Goal: Task Accomplishment & Management: Complete application form

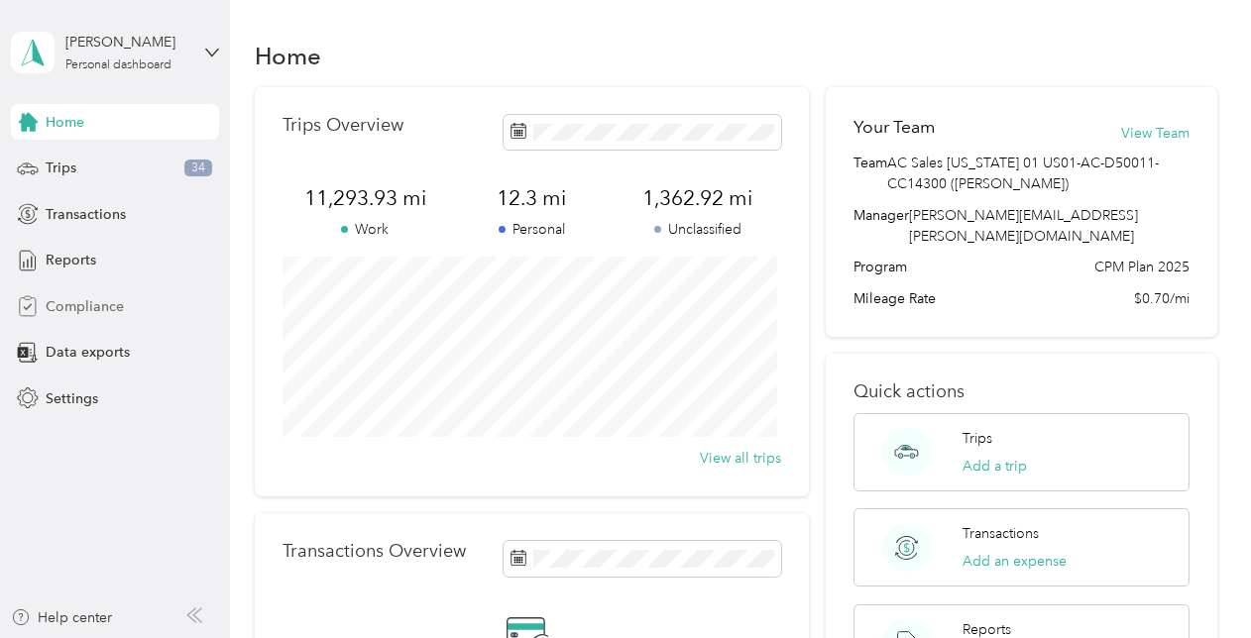
click at [121, 311] on span "Compliance" at bounding box center [85, 306] width 78 height 21
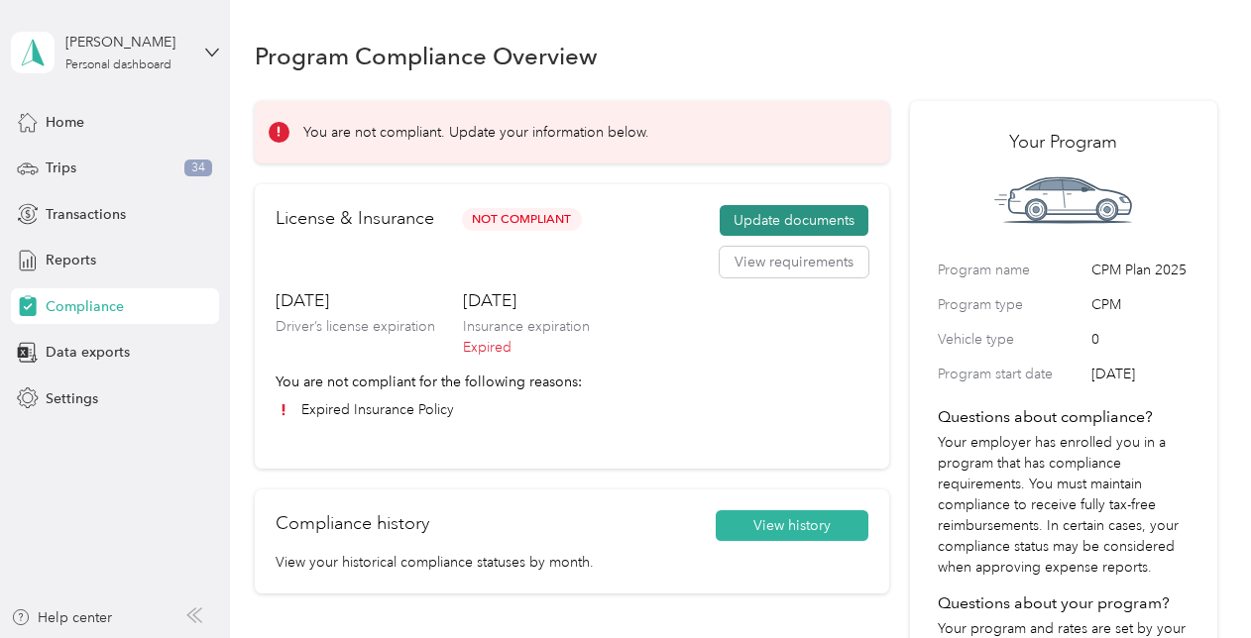
click at [821, 228] on button "Update documents" at bounding box center [794, 221] width 149 height 32
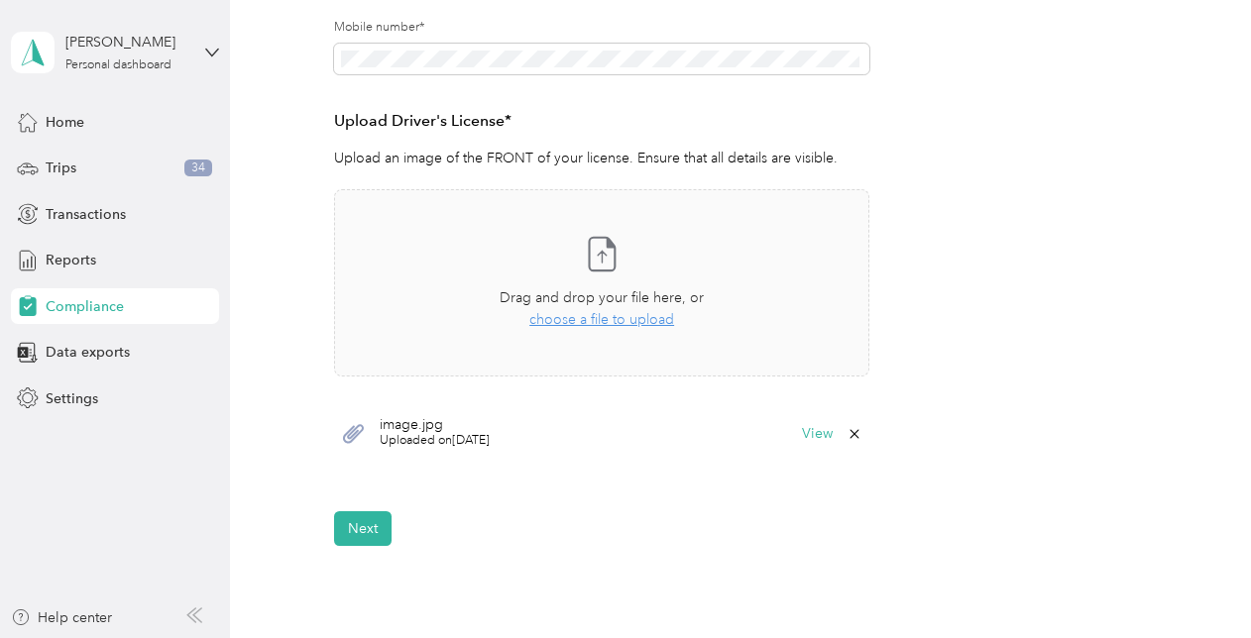
scroll to position [496, 0]
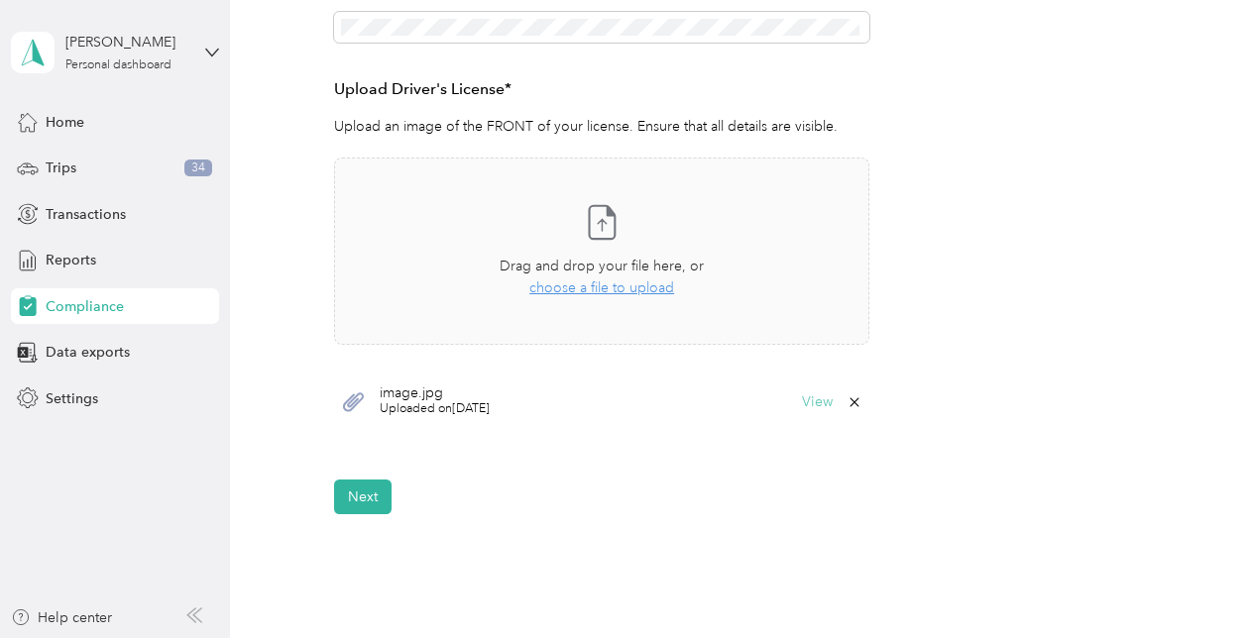
click at [814, 402] on button "View" at bounding box center [817, 403] width 31 height 14
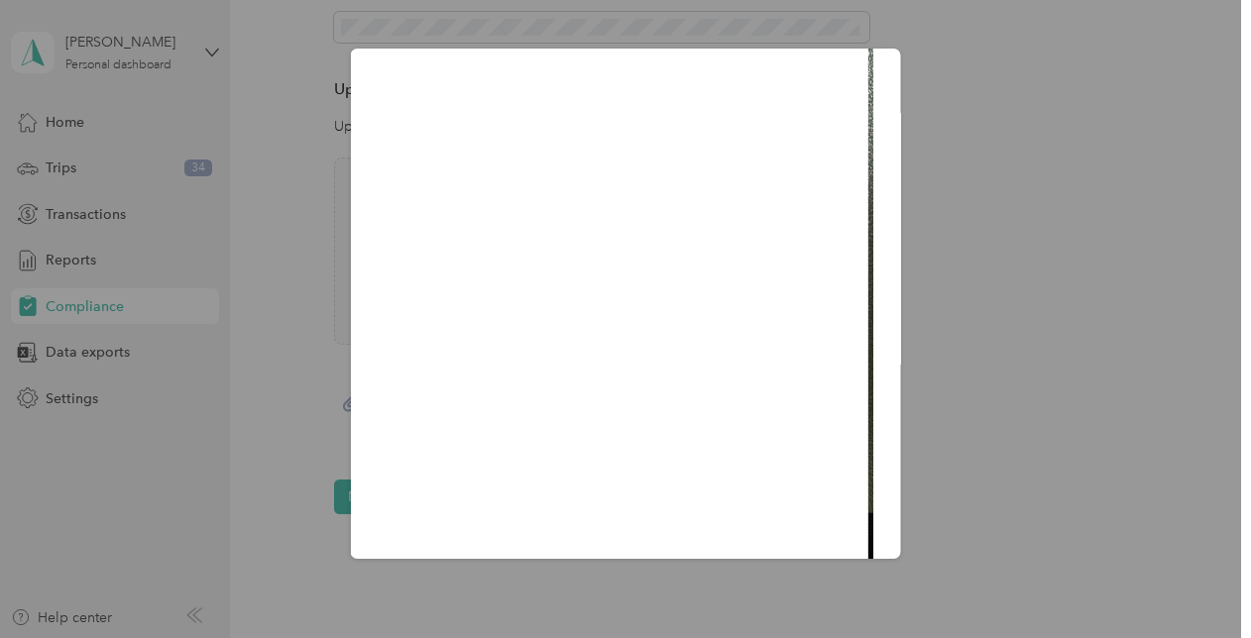
scroll to position [198, 0]
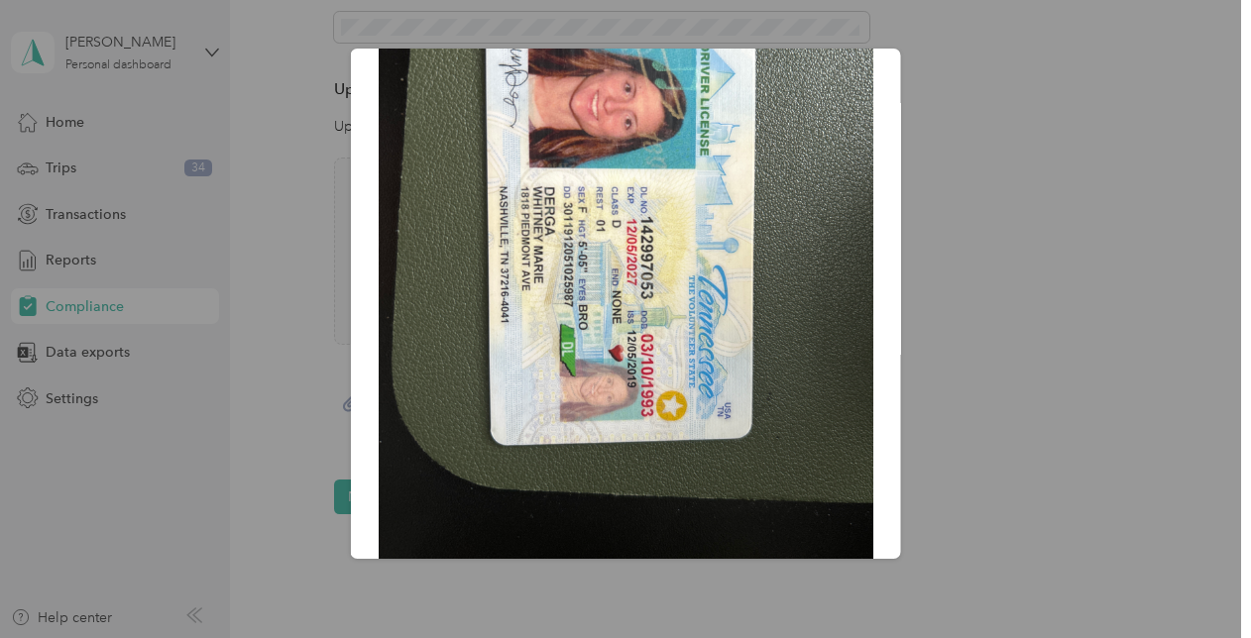
click at [991, 250] on div "image.jpg" at bounding box center [901, 307] width 550 height 516
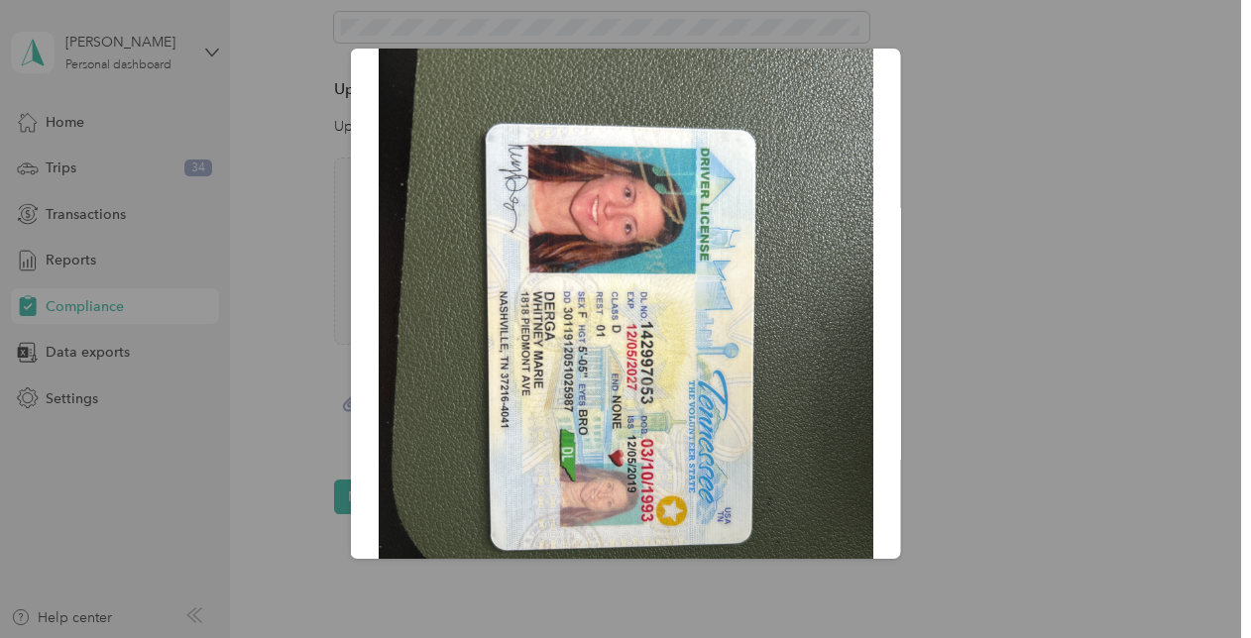
scroll to position [0, 0]
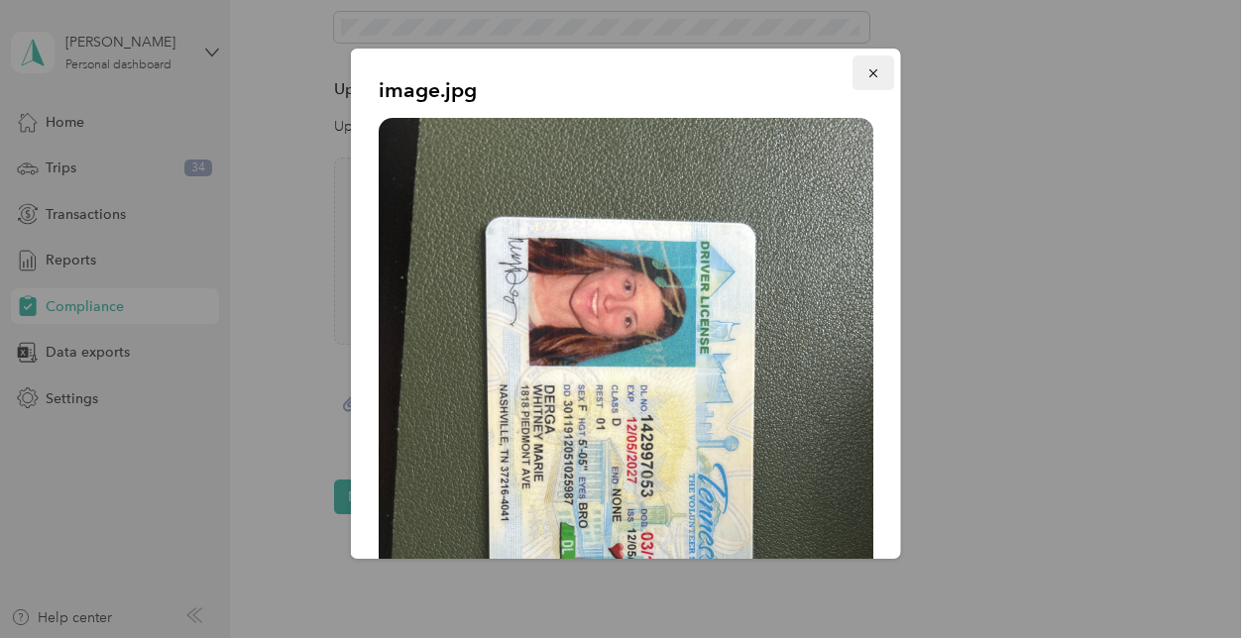
click at [868, 71] on icon "button" at bounding box center [872, 73] width 8 height 8
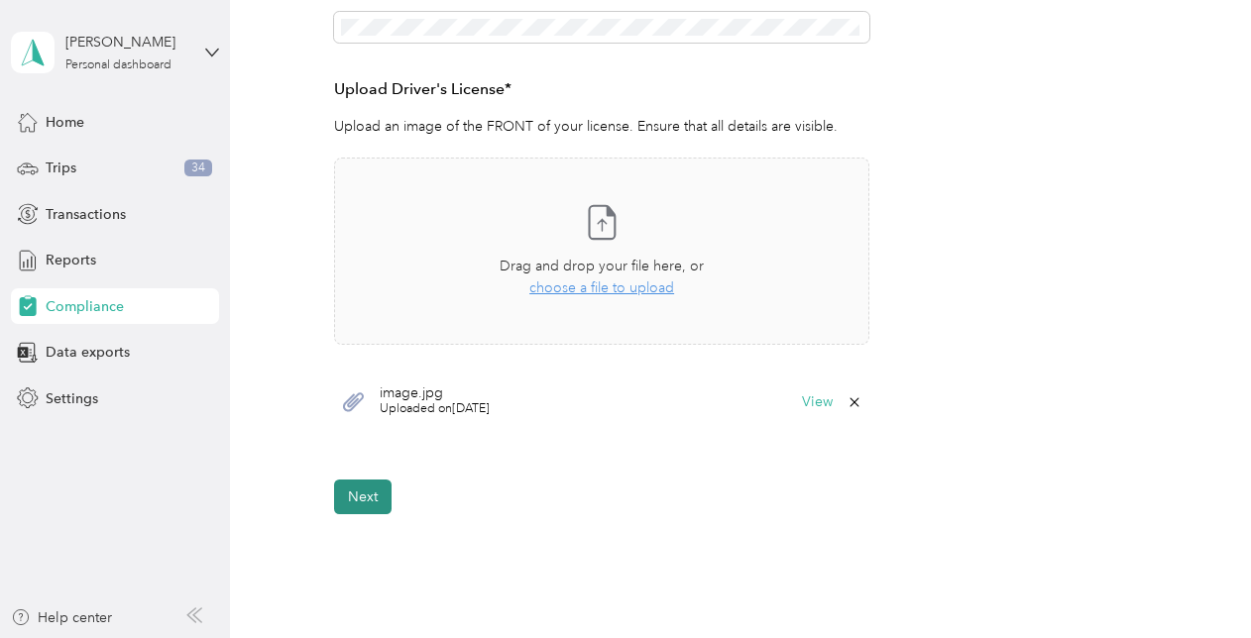
click at [371, 493] on button "Next" at bounding box center [362, 497] width 57 height 35
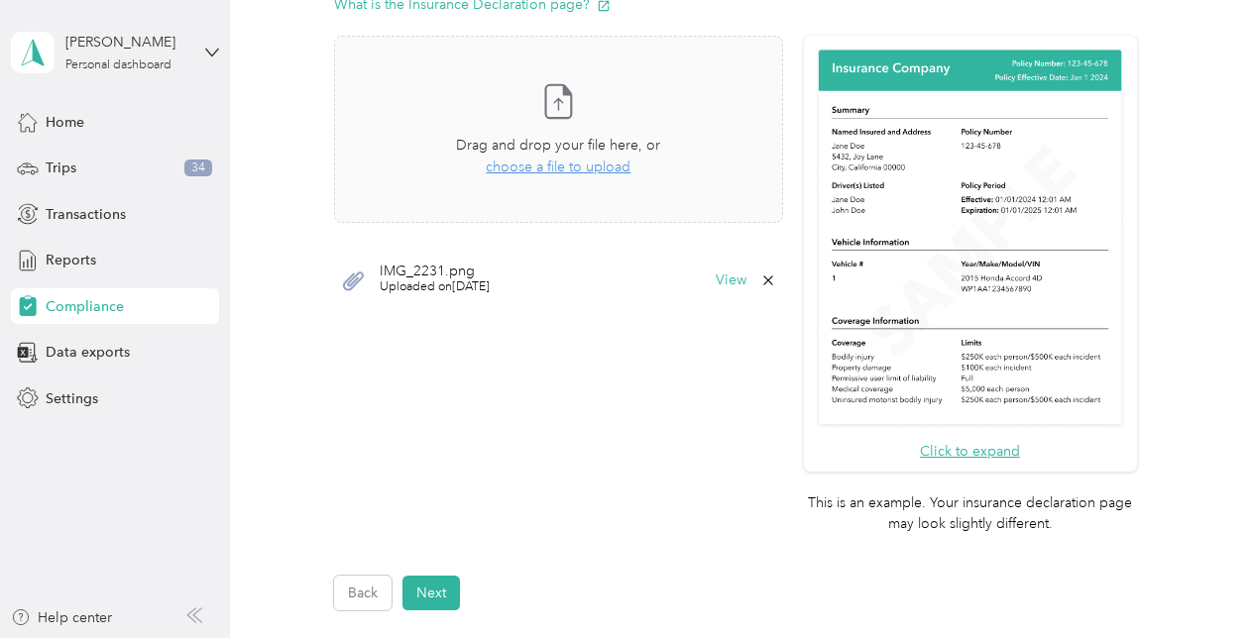
scroll to position [488, 0]
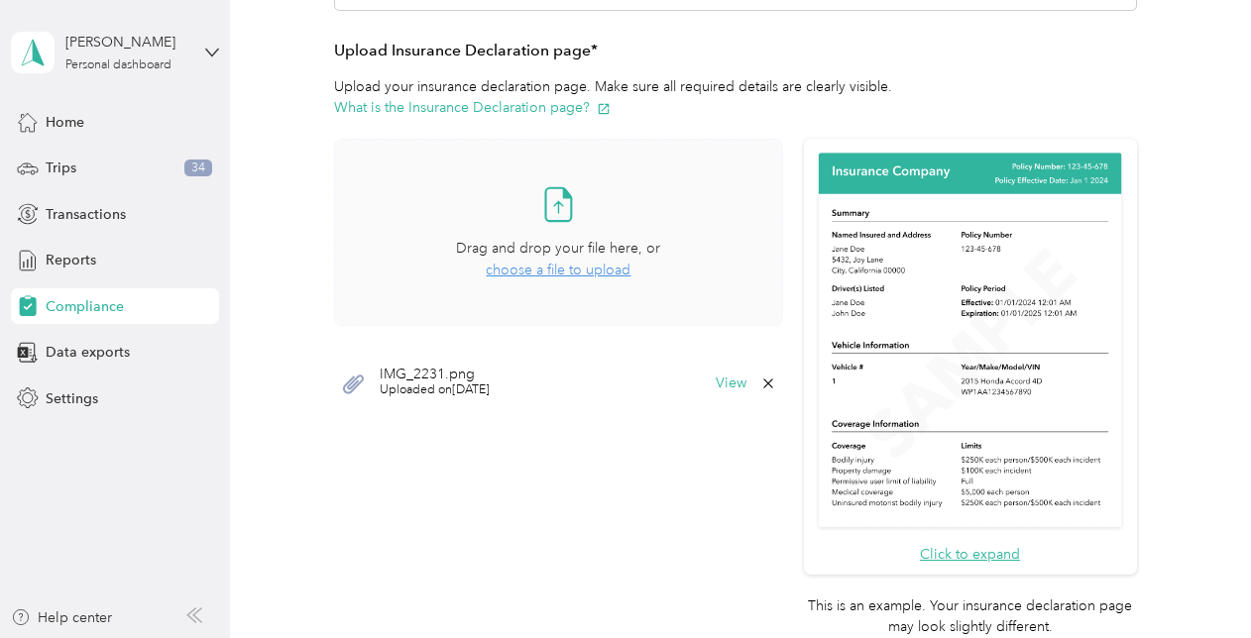
click at [591, 271] on span "choose a file to upload" at bounding box center [558, 270] width 145 height 17
click at [729, 379] on button "View" at bounding box center [731, 384] width 31 height 14
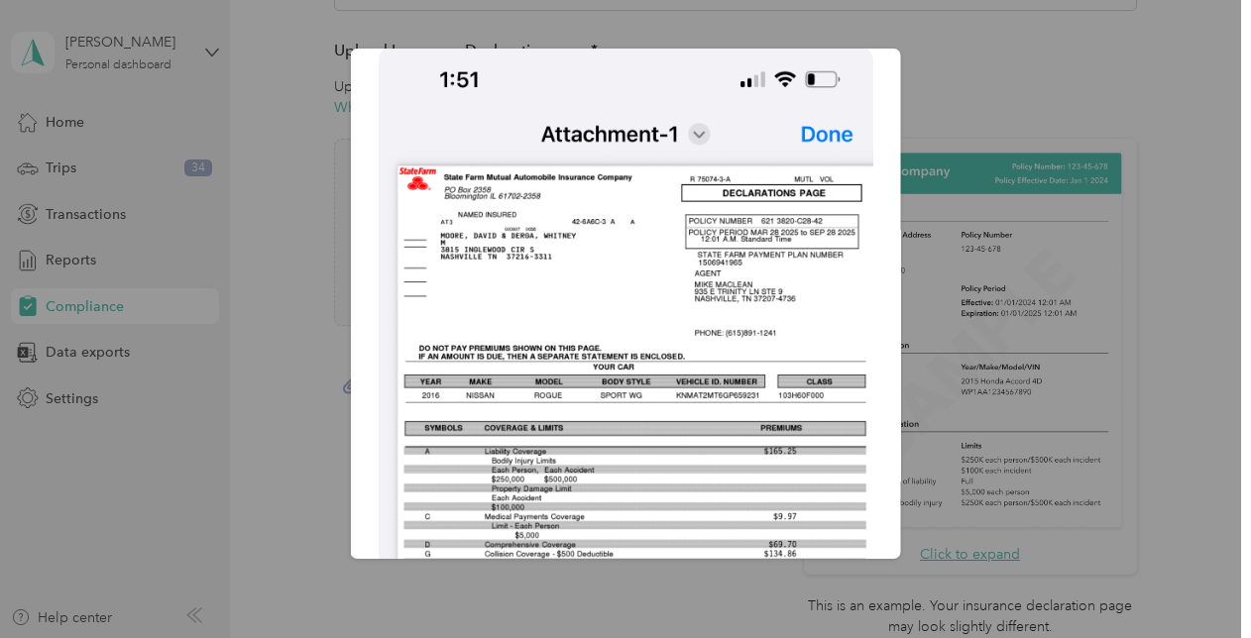
scroll to position [30, 0]
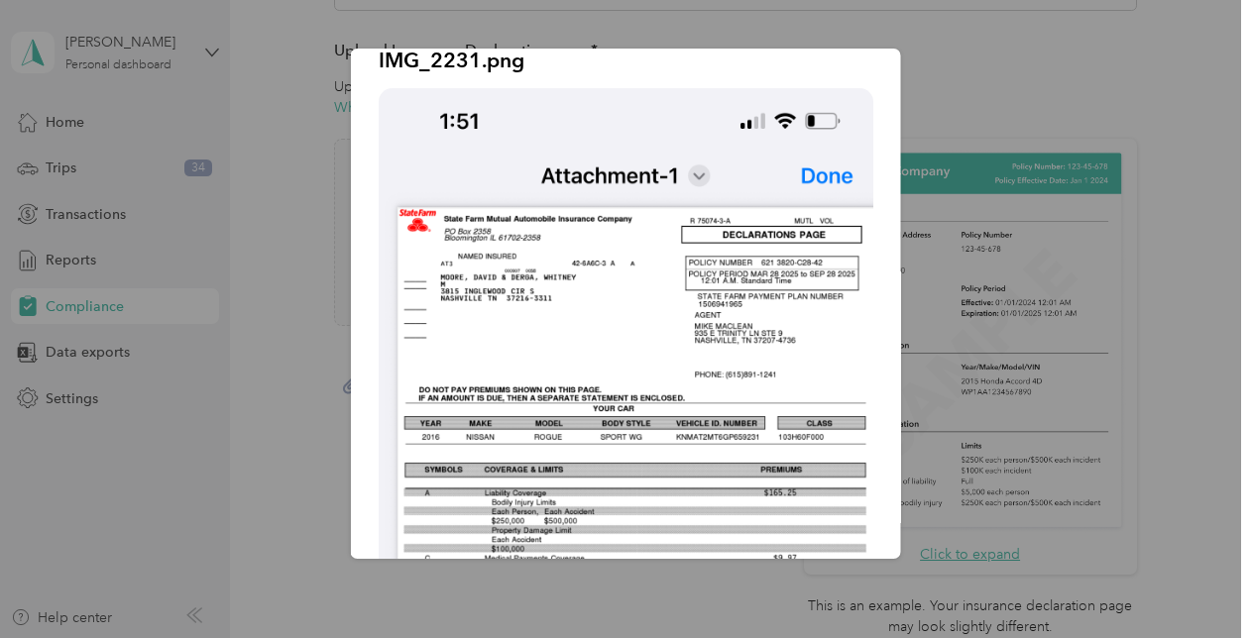
click at [939, 235] on div "IMG_2231.png" at bounding box center [901, 307] width 550 height 516
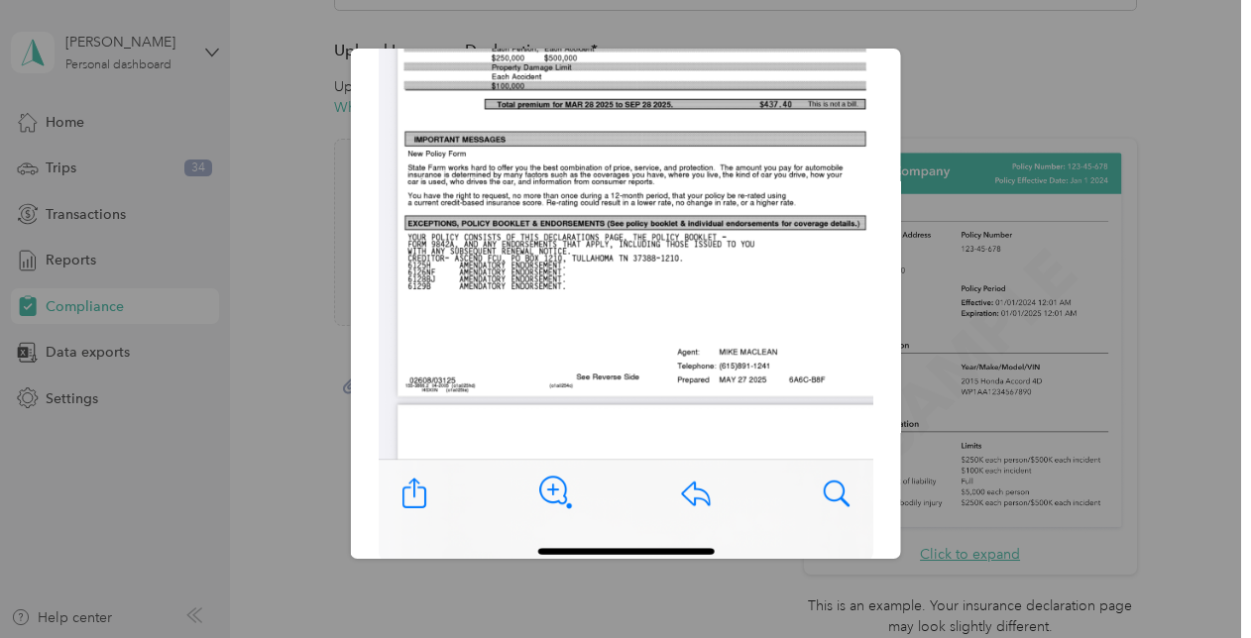
scroll to position [0, 0]
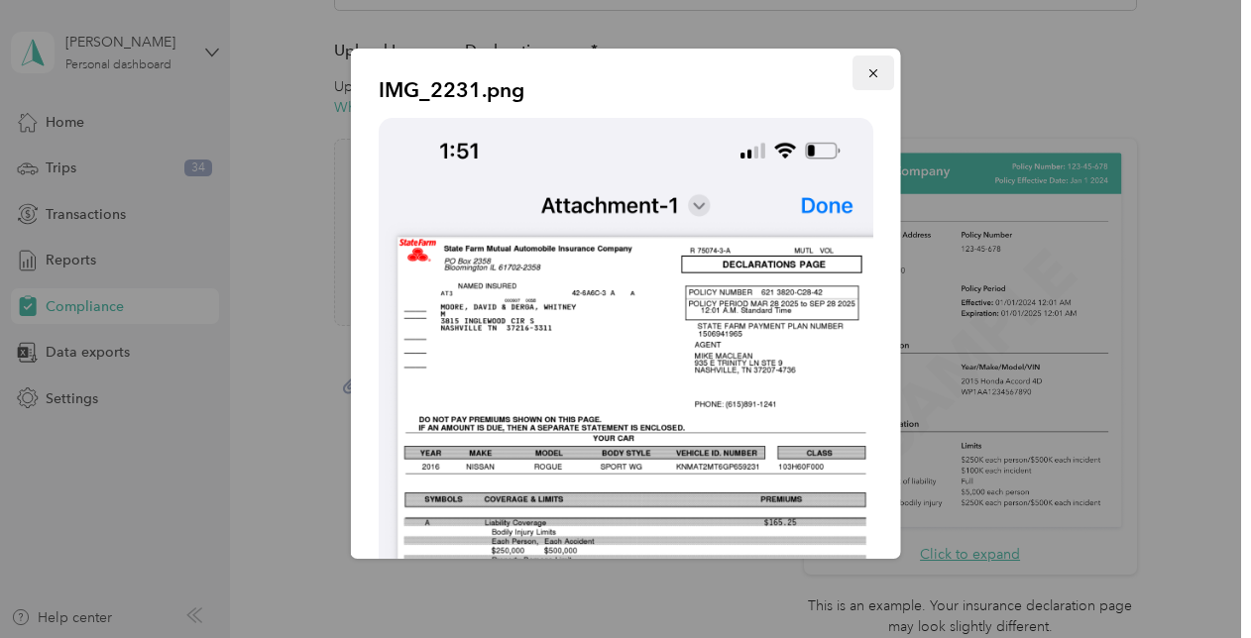
click at [866, 77] on icon "button" at bounding box center [873, 73] width 14 height 14
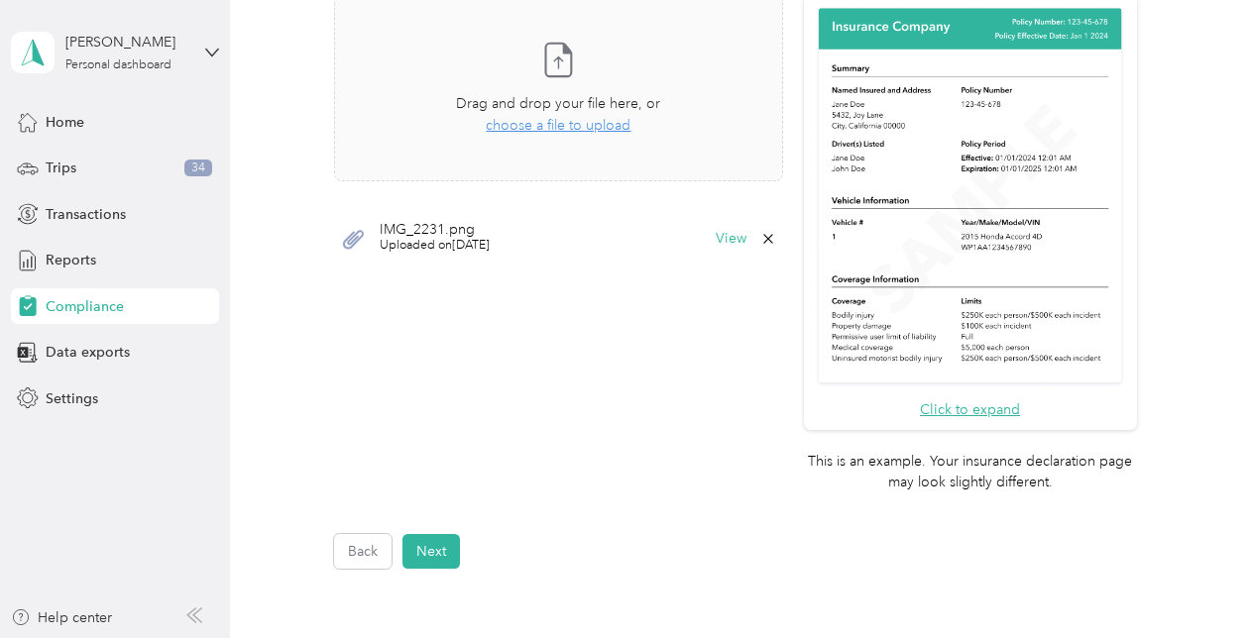
scroll to position [785, 0]
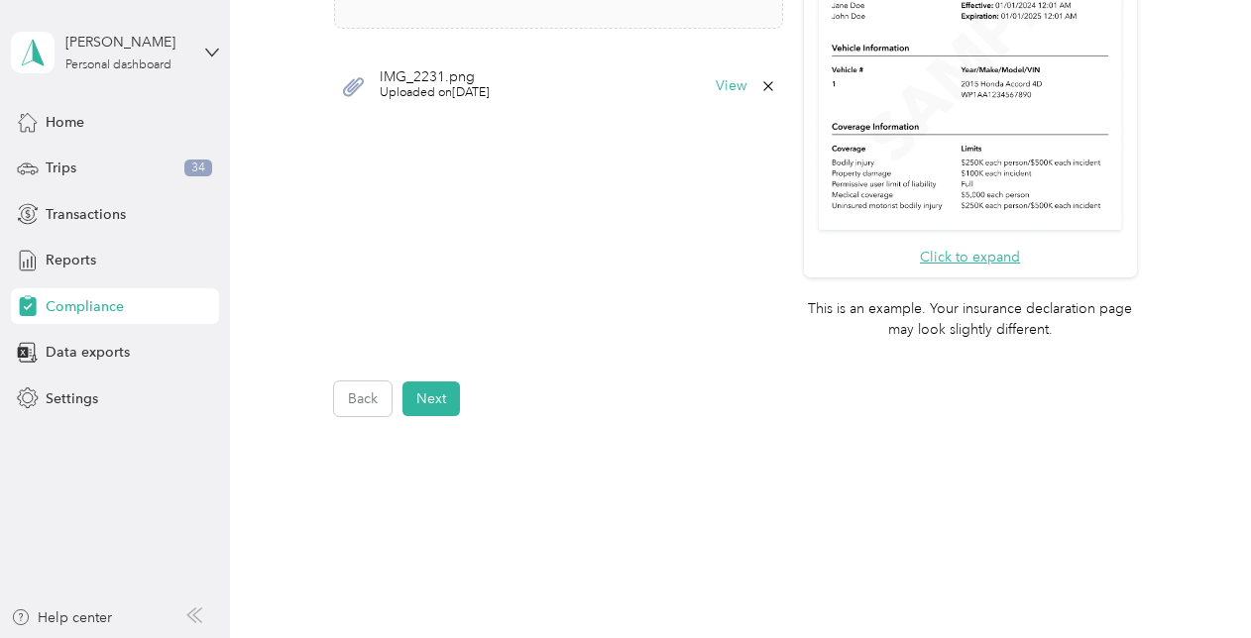
click at [445, 400] on button "Next" at bounding box center [430, 399] width 57 height 35
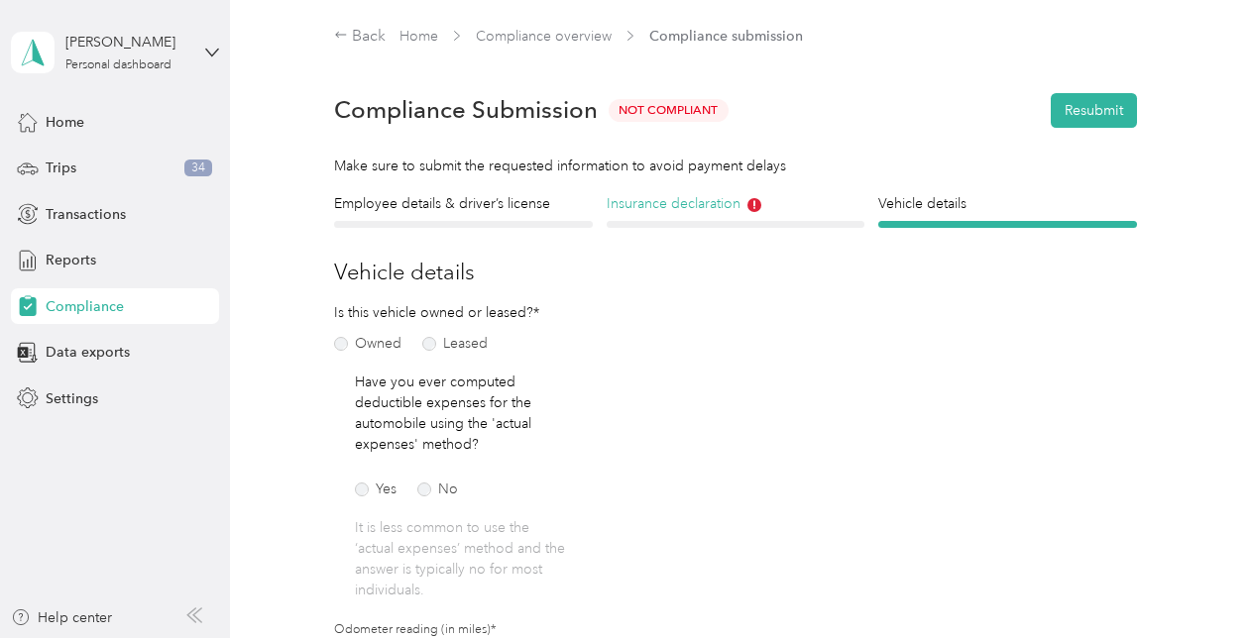
click at [725, 204] on h4 "Insurance declaration" at bounding box center [736, 203] width 258 height 21
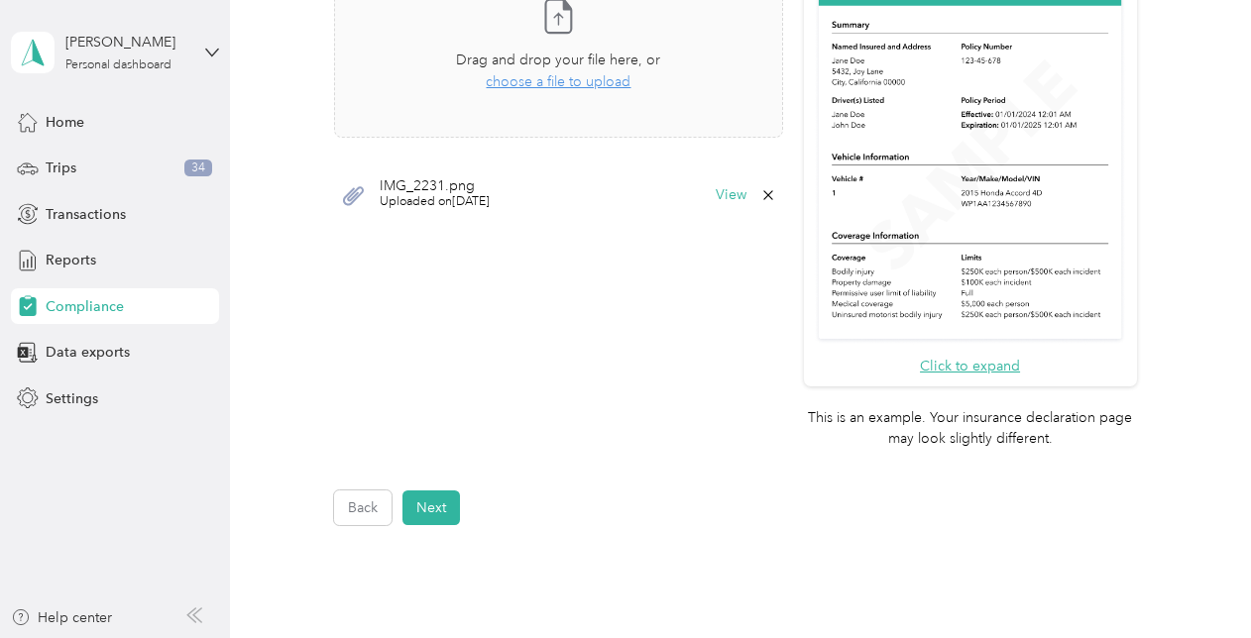
scroll to position [851, 0]
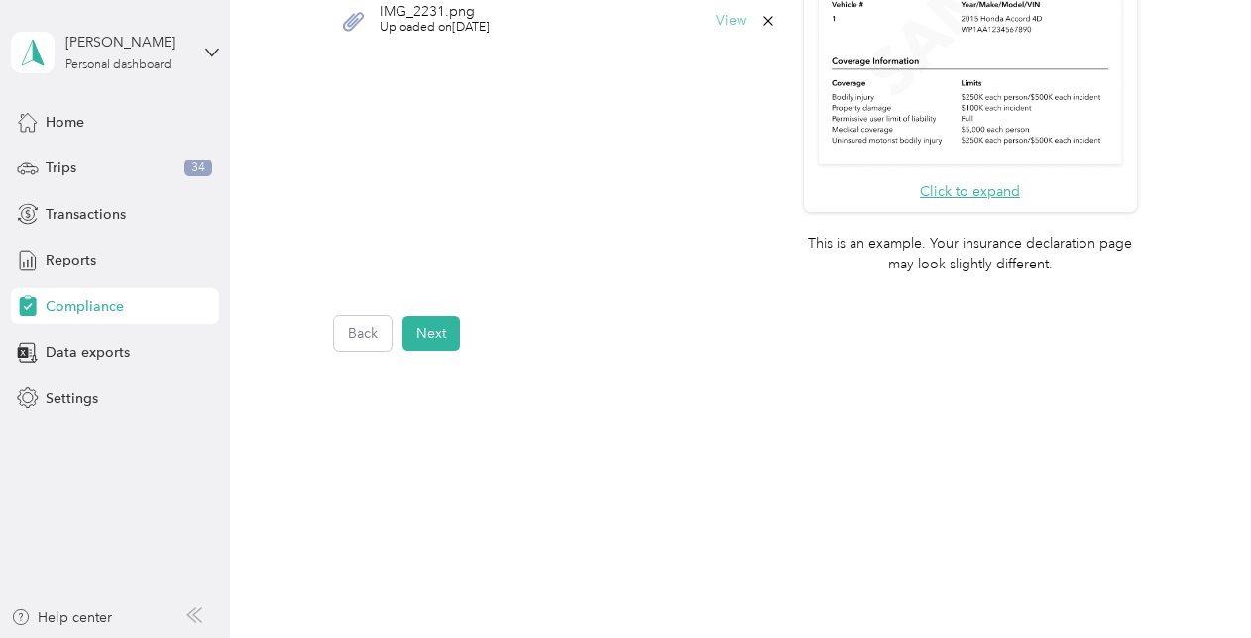
click at [722, 22] on button "View" at bounding box center [731, 21] width 31 height 14
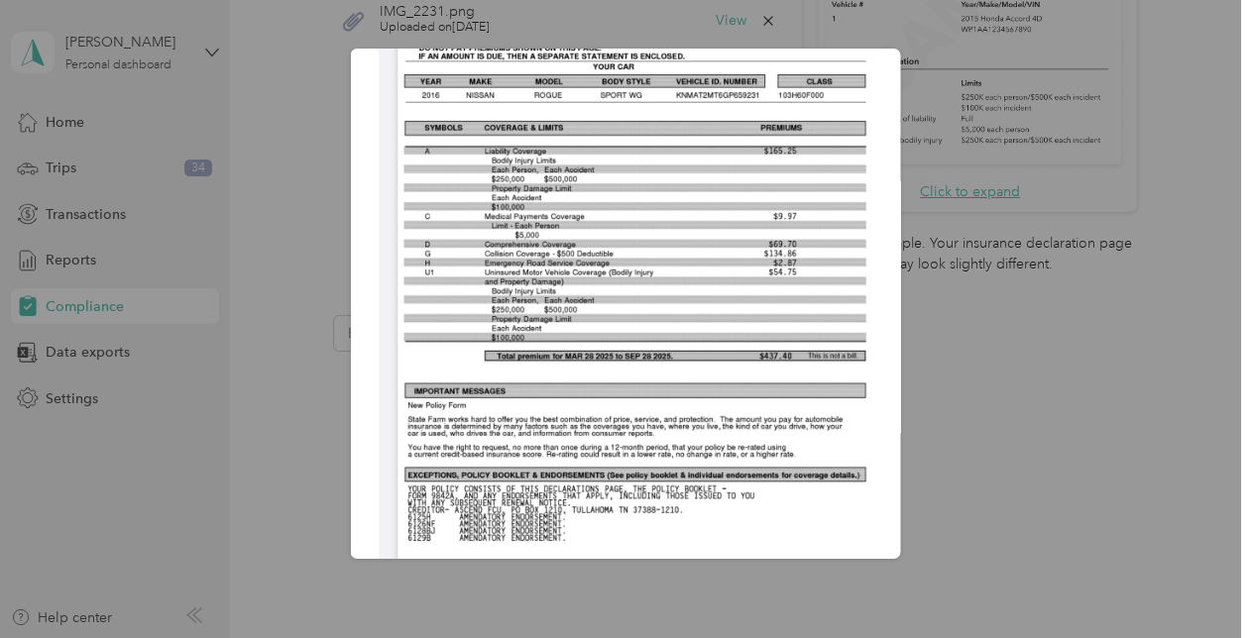
scroll to position [0, 0]
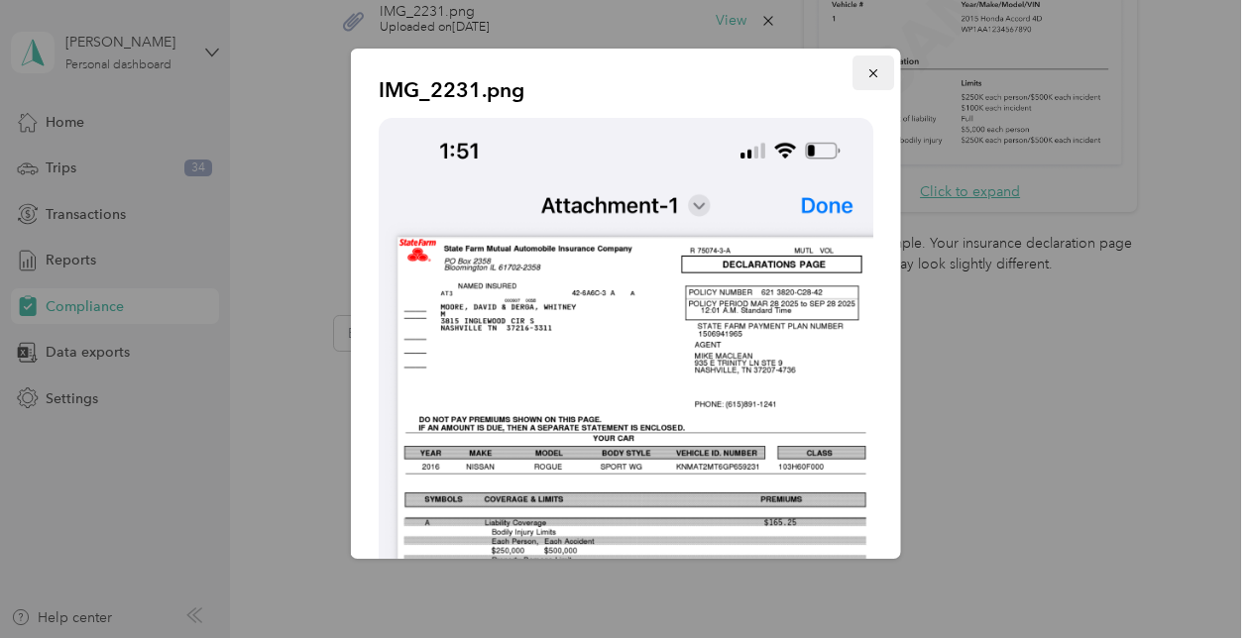
click at [866, 71] on icon "button" at bounding box center [873, 73] width 14 height 14
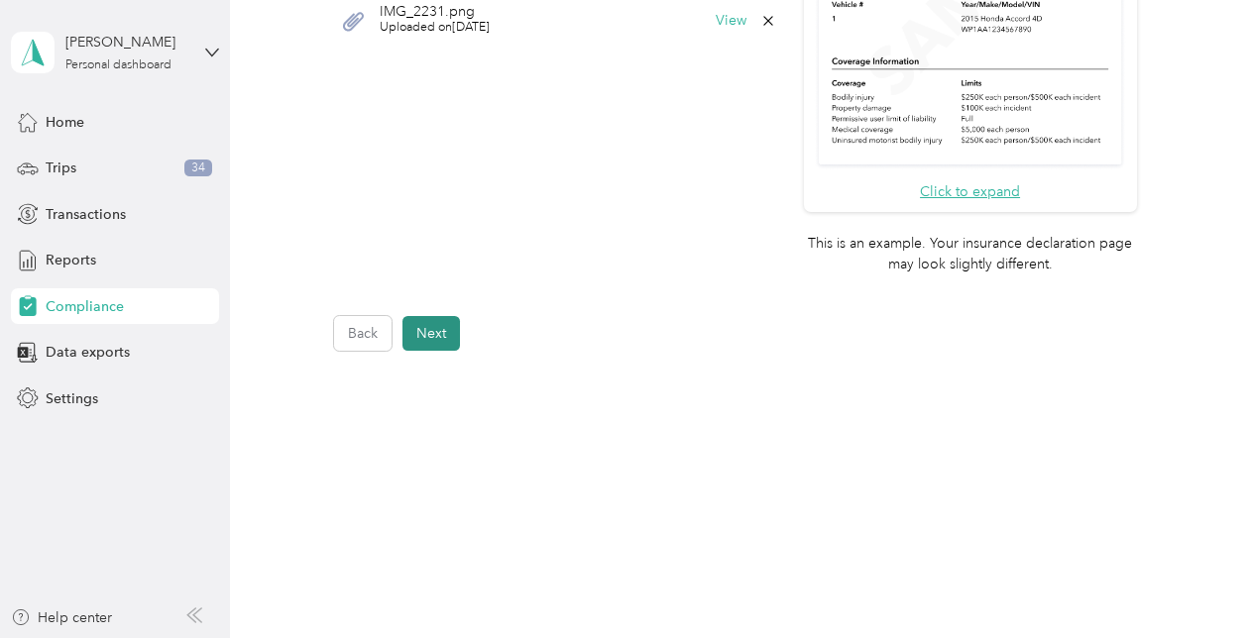
click at [429, 329] on button "Next" at bounding box center [430, 333] width 57 height 35
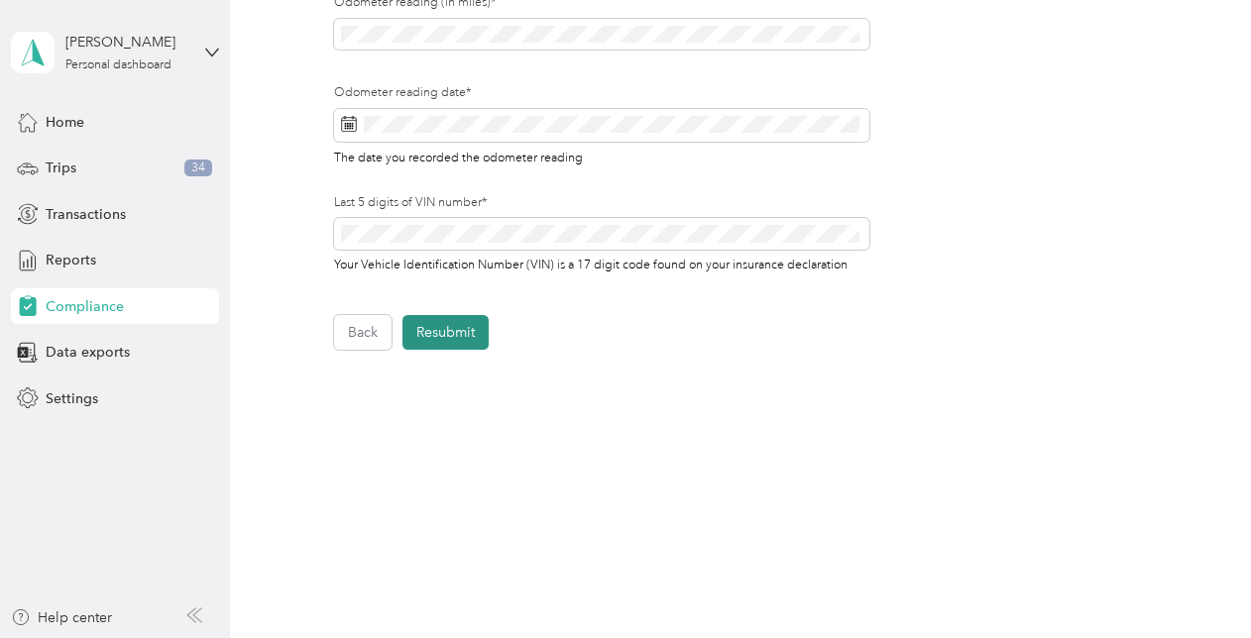
click at [461, 339] on button "Resubmit" at bounding box center [445, 332] width 86 height 35
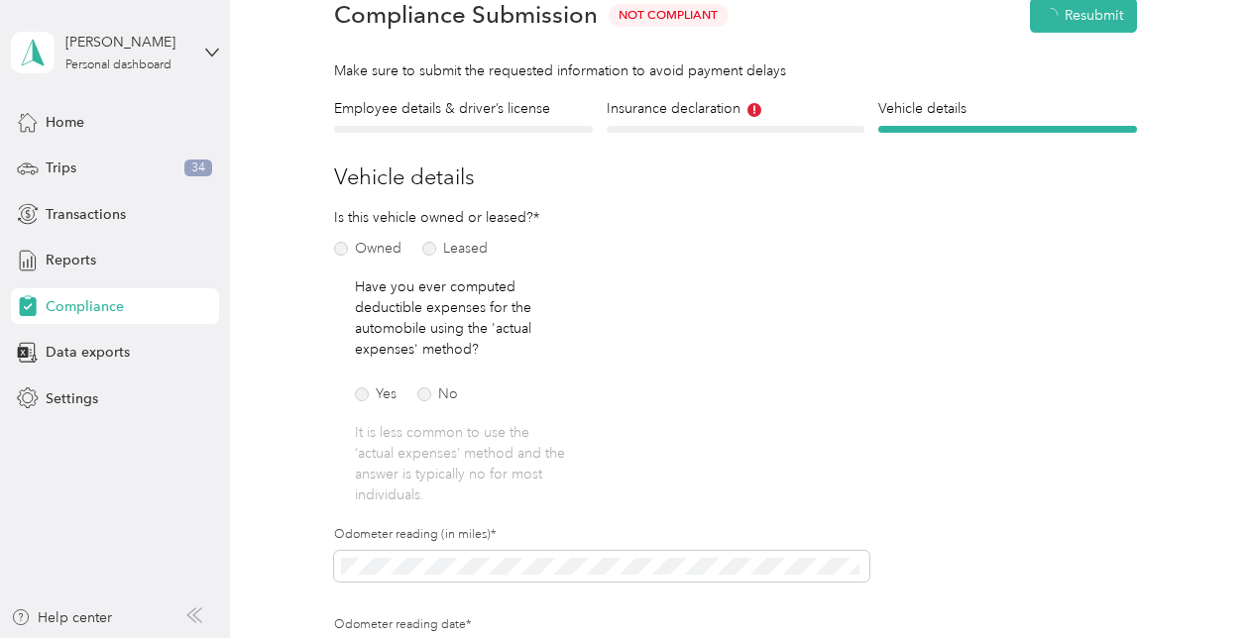
scroll to position [24, 0]
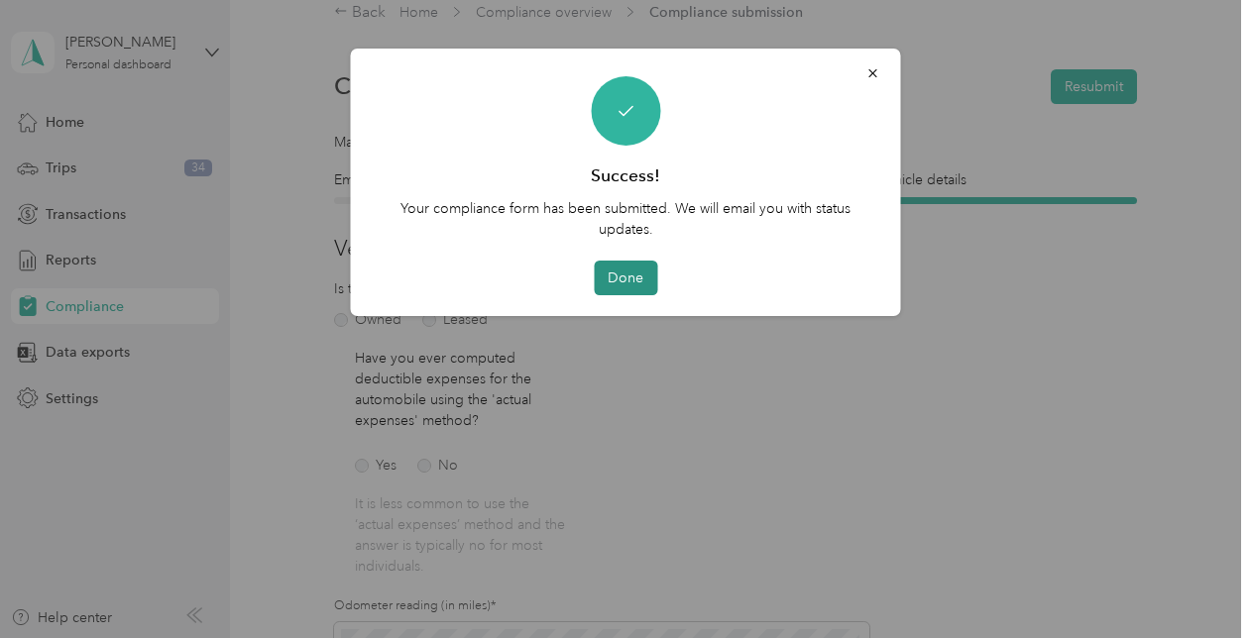
click at [629, 272] on button "Done" at bounding box center [625, 278] width 63 height 35
